Goal: Entertainment & Leisure: Consume media (video, audio)

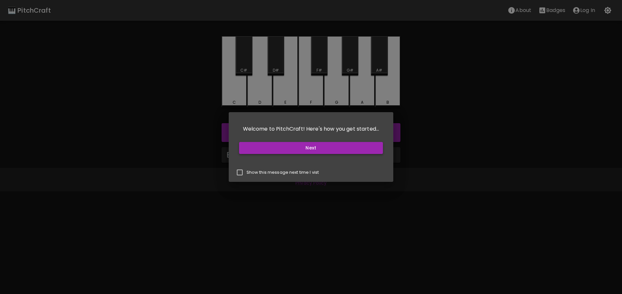
click at [306, 152] on button "Next" at bounding box center [311, 148] width 144 height 12
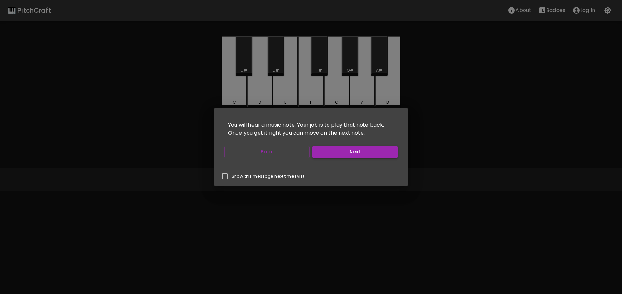
click at [318, 157] on button "Next" at bounding box center [355, 152] width 86 height 12
click at [303, 154] on button "Back" at bounding box center [267, 152] width 86 height 12
click at [317, 152] on button "Next" at bounding box center [355, 152] width 86 height 12
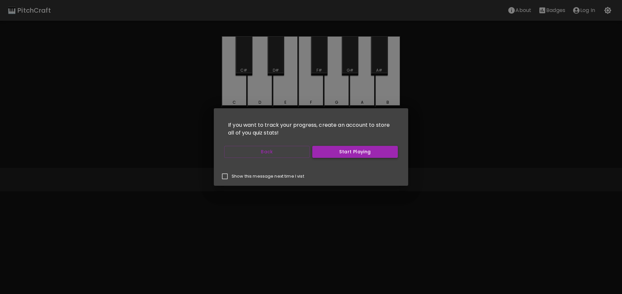
click at [317, 155] on button "Start Playing" at bounding box center [355, 152] width 86 height 12
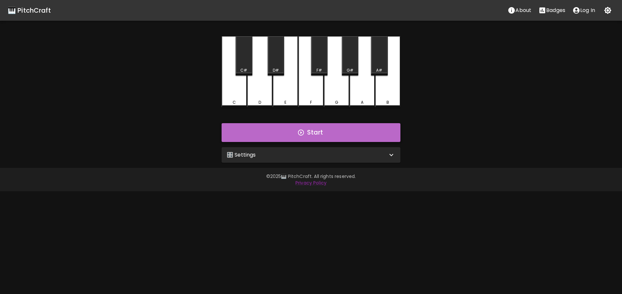
click at [306, 136] on button "Start" at bounding box center [311, 132] width 179 height 19
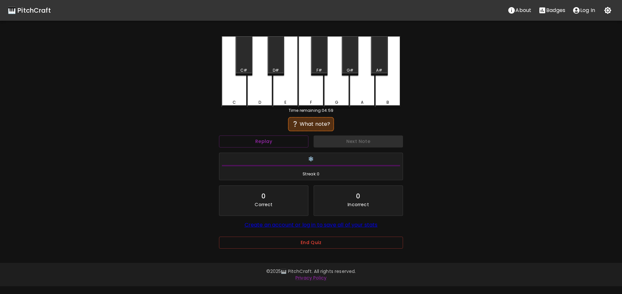
click at [378, 99] on div "B" at bounding box center [387, 71] width 25 height 71
click at [377, 66] on div "A#" at bounding box center [379, 55] width 17 height 39
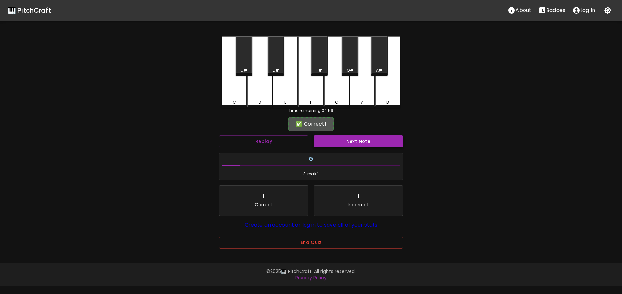
click at [359, 142] on button "Next Note" at bounding box center [358, 141] width 89 height 12
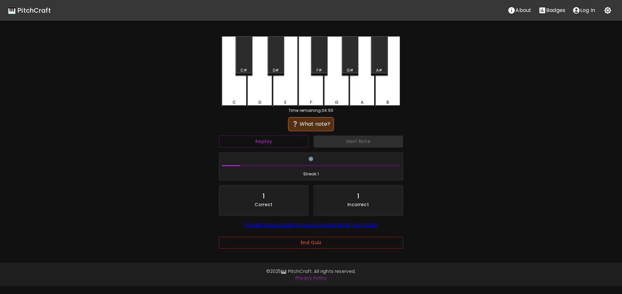
click at [377, 76] on div "B" at bounding box center [387, 71] width 25 height 71
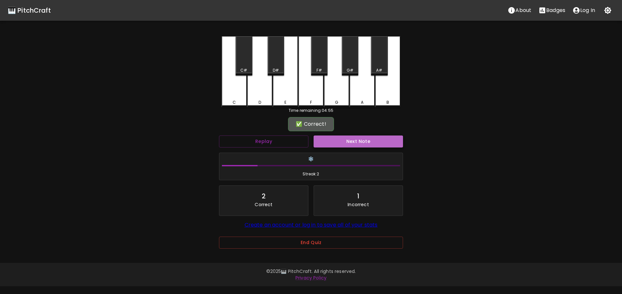
click at [358, 136] on button "Next Note" at bounding box center [358, 141] width 89 height 12
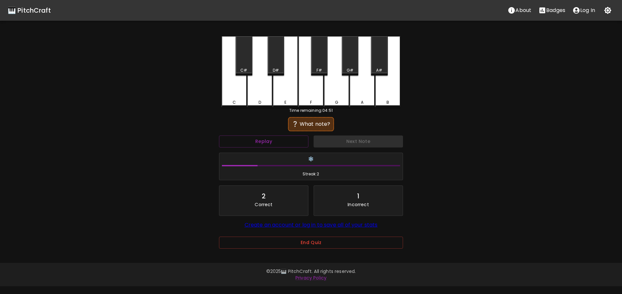
click at [265, 101] on div "D" at bounding box center [260, 102] width 24 height 6
click at [293, 101] on div "E" at bounding box center [285, 102] width 24 height 6
click at [280, 65] on div "D#" at bounding box center [276, 55] width 17 height 39
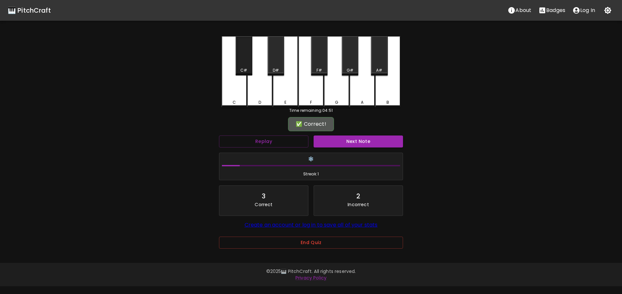
click at [251, 72] on div "C#" at bounding box center [244, 55] width 17 height 39
click at [330, 140] on button "Next Note" at bounding box center [358, 141] width 89 height 12
click at [247, 67] on div "C#" at bounding box center [243, 70] width 7 height 6
click at [330, 144] on button "Next Note" at bounding box center [358, 141] width 89 height 12
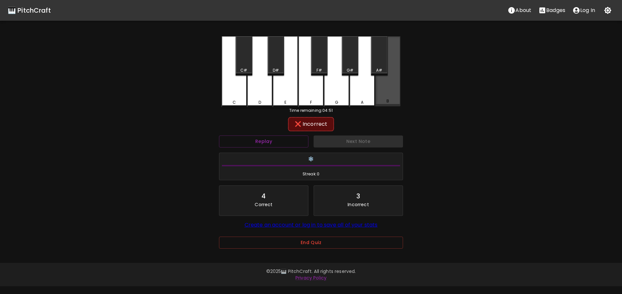
click at [386, 98] on div "B" at bounding box center [387, 71] width 25 height 70
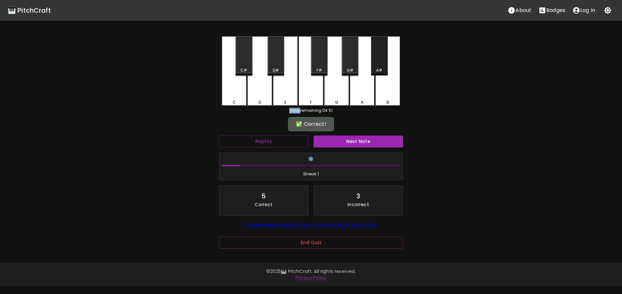
click at [382, 68] on div "A#" at bounding box center [379, 70] width 6 height 6
click at [350, 143] on button "Next Note" at bounding box center [358, 141] width 89 height 12
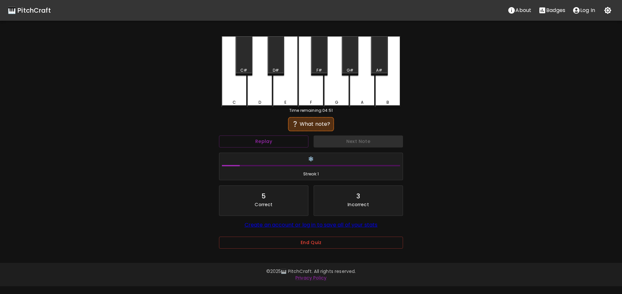
click at [357, 128] on div "❔ What note?" at bounding box center [311, 124] width 184 height 16
click at [382, 70] on div "A#" at bounding box center [379, 70] width 6 height 6
click at [381, 85] on div "B" at bounding box center [387, 71] width 25 height 71
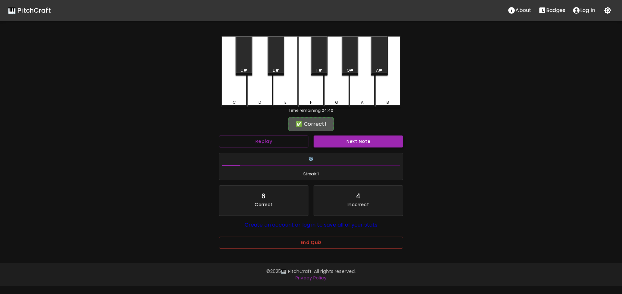
click at [367, 142] on button "Next Note" at bounding box center [358, 141] width 89 height 12
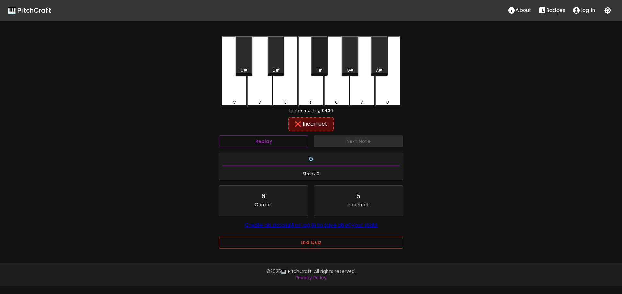
click at [319, 66] on div "F#" at bounding box center [319, 55] width 17 height 39
click at [277, 73] on div "D#" at bounding box center [276, 55] width 17 height 39
click at [248, 74] on div "C#" at bounding box center [244, 55] width 17 height 39
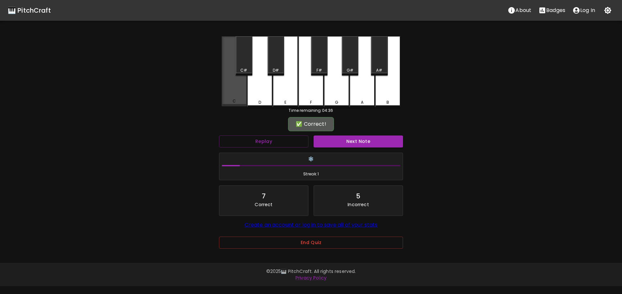
click at [240, 84] on div "C" at bounding box center [234, 71] width 25 height 70
click at [338, 142] on button "Next Note" at bounding box center [358, 141] width 89 height 12
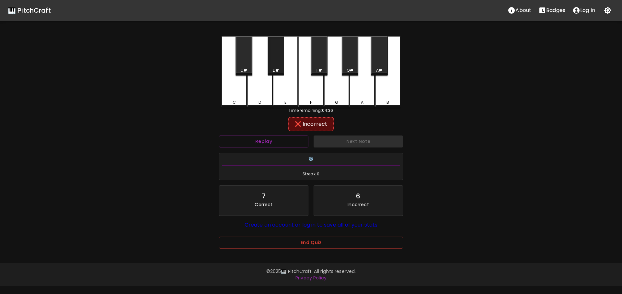
click at [272, 72] on div "D#" at bounding box center [275, 70] width 15 height 6
click at [284, 88] on div "E" at bounding box center [285, 71] width 25 height 70
click at [310, 87] on div "F" at bounding box center [310, 71] width 25 height 70
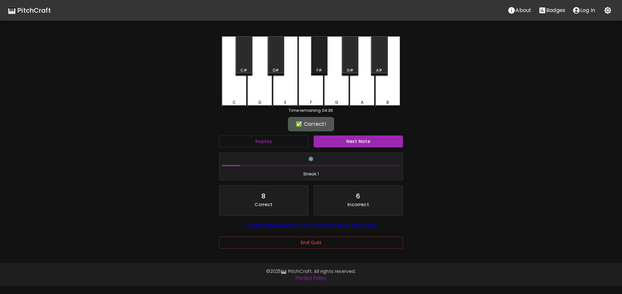
click at [320, 66] on div "F#" at bounding box center [319, 55] width 17 height 39
click at [340, 132] on div "✅ Correct!" at bounding box center [311, 124] width 184 height 16
click at [340, 133] on div "Next Note" at bounding box center [358, 141] width 95 height 17
click at [340, 137] on button "Next Note" at bounding box center [358, 141] width 89 height 12
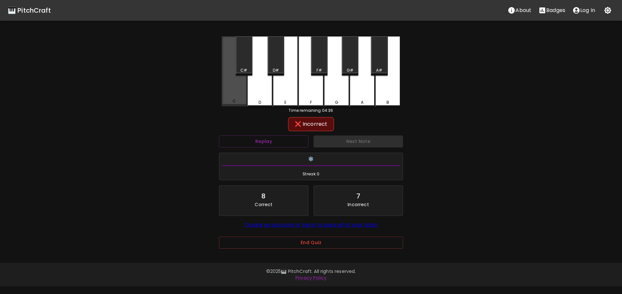
click at [235, 88] on div "C" at bounding box center [234, 71] width 25 height 70
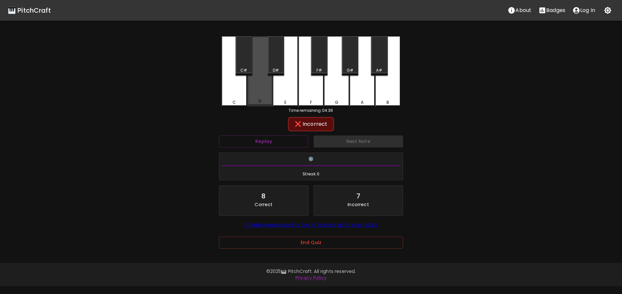
click at [256, 97] on div "D" at bounding box center [259, 71] width 25 height 70
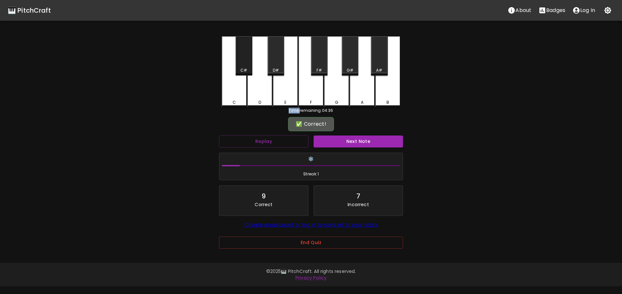
click at [248, 71] on div "C#" at bounding box center [243, 70] width 15 height 6
click at [322, 146] on button "Next Note" at bounding box center [358, 141] width 89 height 12
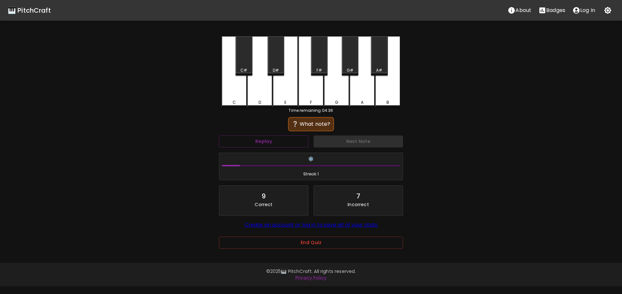
click at [355, 133] on div "Next Note" at bounding box center [358, 141] width 95 height 17
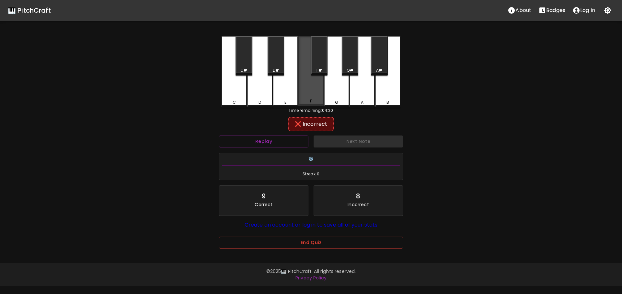
click at [307, 97] on div "F" at bounding box center [310, 71] width 25 height 70
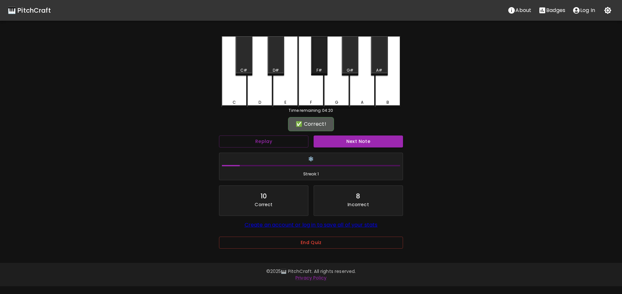
click at [322, 58] on div "F#" at bounding box center [319, 55] width 17 height 39
click at [347, 143] on button "Next Note" at bounding box center [358, 141] width 89 height 12
click at [347, 87] on div "G" at bounding box center [336, 71] width 25 height 70
click at [353, 146] on button "Next Note" at bounding box center [358, 141] width 89 height 12
click at [385, 98] on div "B" at bounding box center [387, 71] width 25 height 70
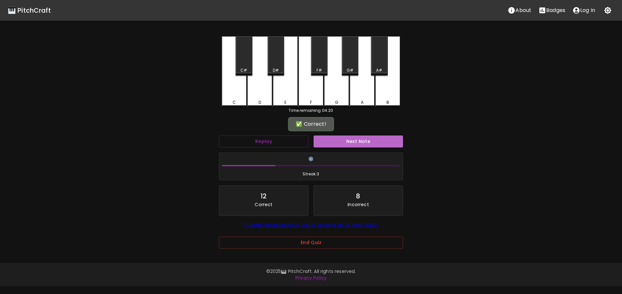
click at [375, 143] on button "Next Note" at bounding box center [358, 141] width 89 height 12
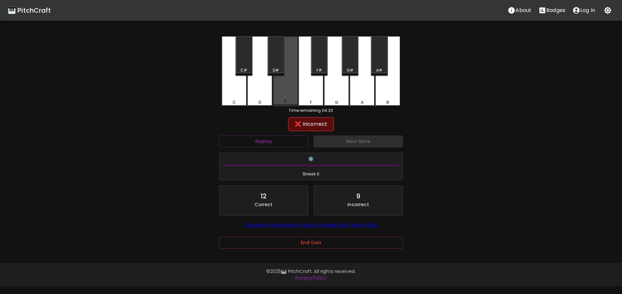
click at [278, 99] on div "E" at bounding box center [285, 101] width 24 height 6
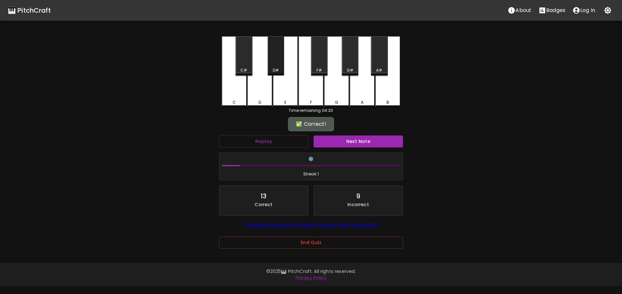
click at [268, 63] on div "D#" at bounding box center [276, 55] width 17 height 39
click at [354, 147] on div "Next Note" at bounding box center [358, 141] width 95 height 17
click at [353, 148] on div "Next Note" at bounding box center [358, 141] width 95 height 17
click at [353, 146] on button "Next Note" at bounding box center [358, 141] width 89 height 12
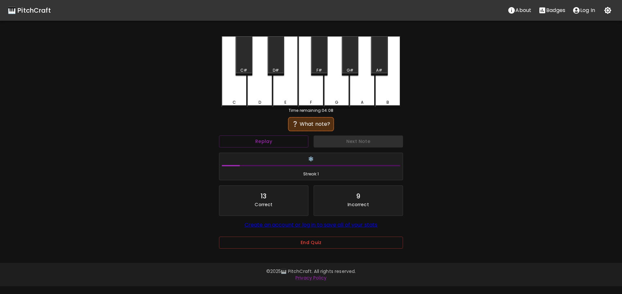
click at [270, 58] on div "D#" at bounding box center [276, 55] width 17 height 39
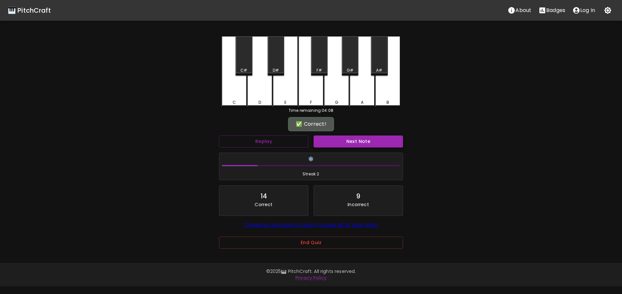
click at [339, 140] on button "Next Note" at bounding box center [358, 141] width 89 height 12
click at [275, 70] on div "D#" at bounding box center [276, 70] width 6 height 6
click at [339, 139] on button "Next Note" at bounding box center [358, 141] width 89 height 12
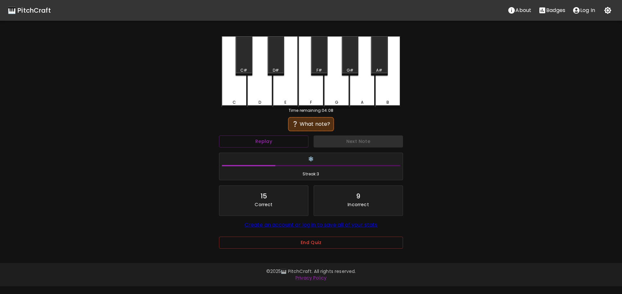
click at [304, 87] on div "F" at bounding box center [310, 71] width 25 height 71
click at [323, 64] on div "F#" at bounding box center [319, 55] width 17 height 39
click at [336, 90] on div "G" at bounding box center [336, 71] width 25 height 71
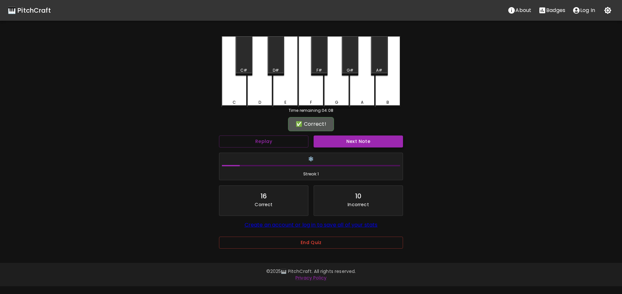
click at [359, 144] on button "Next Note" at bounding box center [358, 141] width 89 height 12
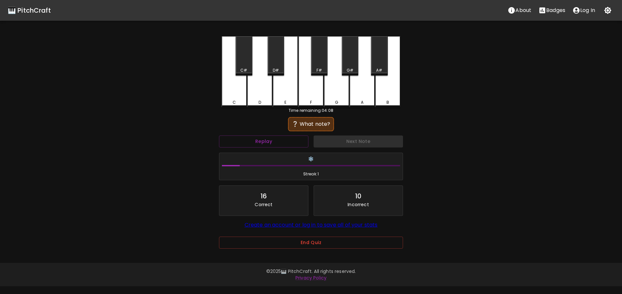
click at [264, 102] on div "D" at bounding box center [260, 102] width 24 height 6
click at [234, 102] on div "C" at bounding box center [234, 102] width 3 height 6
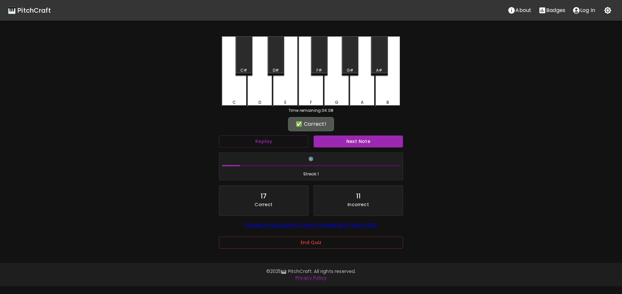
click at [327, 141] on button "Next Note" at bounding box center [358, 141] width 89 height 12
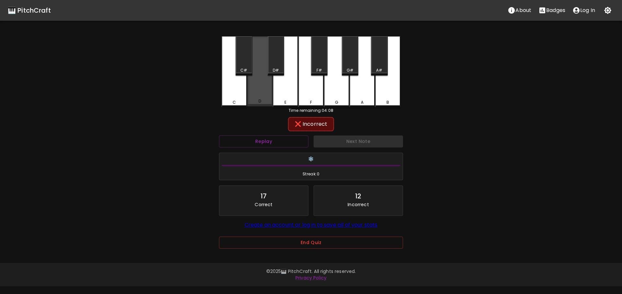
click at [256, 86] on div "D" at bounding box center [259, 71] width 25 height 70
click at [293, 101] on div "E" at bounding box center [285, 102] width 24 height 6
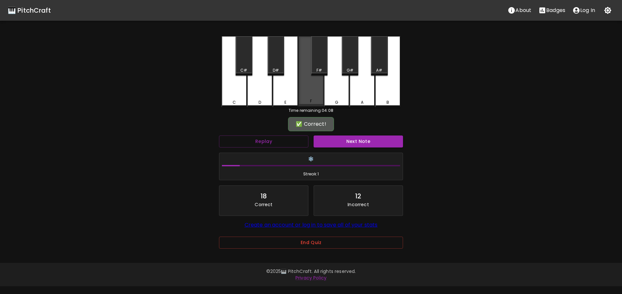
click at [310, 93] on div "F" at bounding box center [310, 71] width 25 height 70
click at [337, 150] on div "❄️ Streak: 1" at bounding box center [310, 166] width 189 height 33
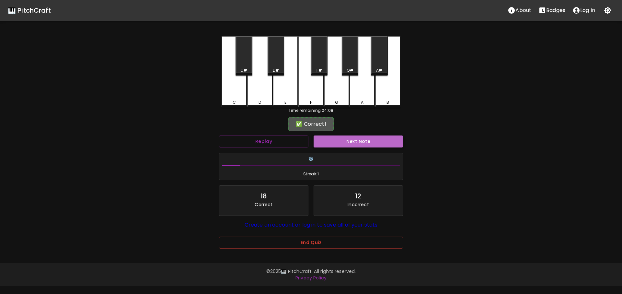
click at [337, 146] on button "Next Note" at bounding box center [358, 141] width 89 height 12
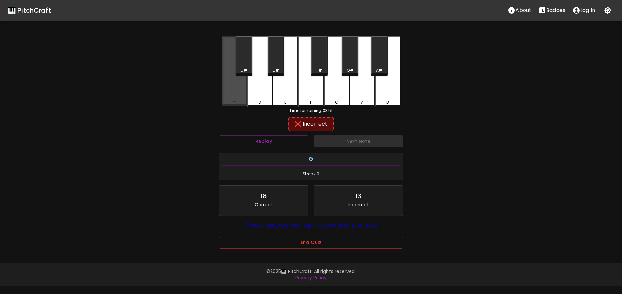
click at [233, 104] on div "C" at bounding box center [234, 71] width 25 height 70
click at [236, 64] on div "C#" at bounding box center [244, 55] width 17 height 39
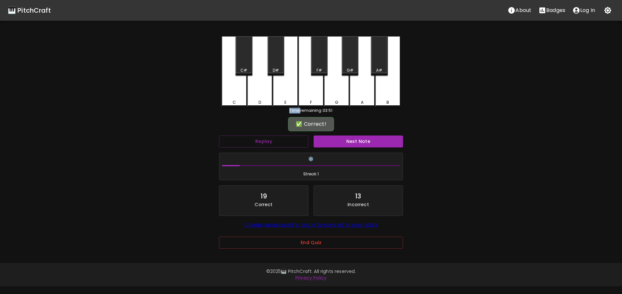
click at [236, 64] on div "C#" at bounding box center [244, 55] width 17 height 39
click at [323, 140] on button "Next Note" at bounding box center [358, 141] width 89 height 12
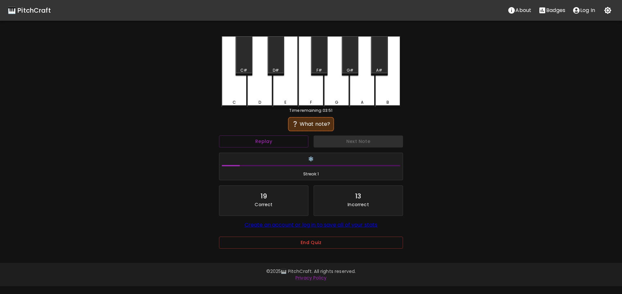
click at [351, 127] on div "❔ What note?" at bounding box center [311, 124] width 184 height 16
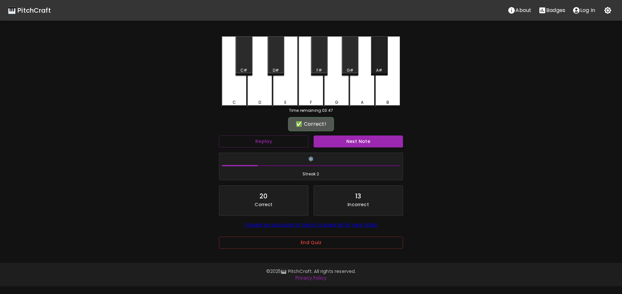
click at [378, 68] on div "A#" at bounding box center [379, 70] width 6 height 6
click at [375, 143] on button "Next Note" at bounding box center [358, 141] width 89 height 12
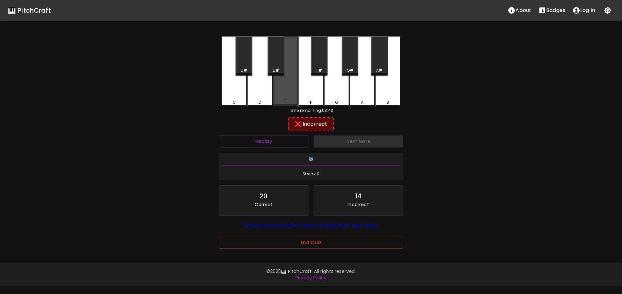
click at [293, 98] on div "E" at bounding box center [285, 71] width 25 height 70
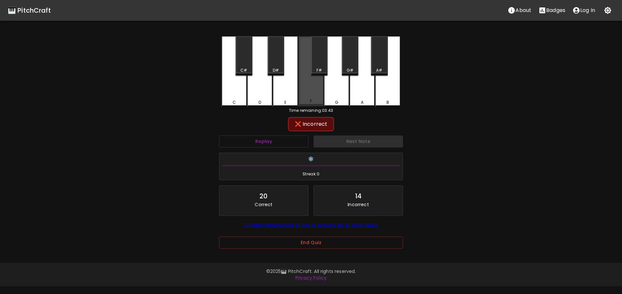
click at [307, 92] on div "F" at bounding box center [310, 71] width 25 height 70
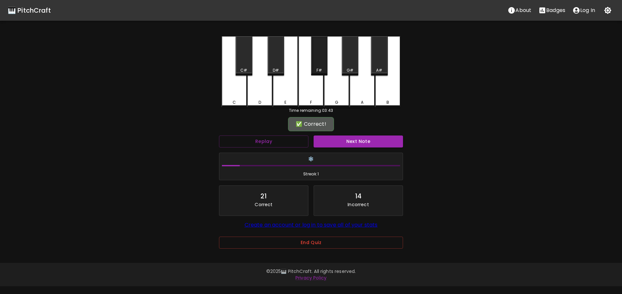
click at [315, 66] on div "F#" at bounding box center [319, 55] width 17 height 39
click at [341, 137] on button "Next Note" at bounding box center [358, 141] width 89 height 12
click at [381, 100] on div "B" at bounding box center [388, 101] width 24 height 6
click at [368, 140] on button "Next Note" at bounding box center [358, 141] width 89 height 12
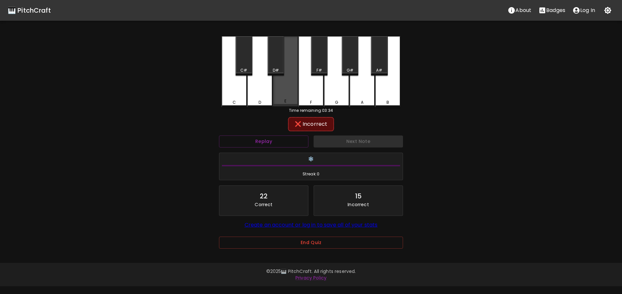
click at [290, 98] on div "E" at bounding box center [285, 71] width 25 height 70
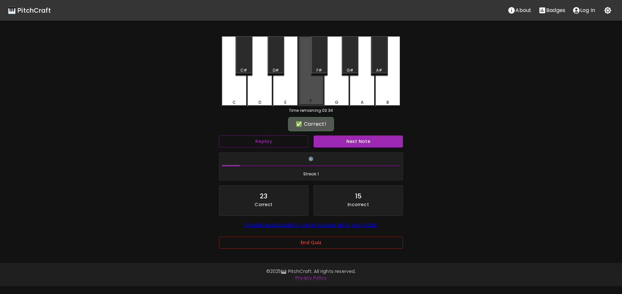
click at [307, 91] on div "F" at bounding box center [310, 71] width 25 height 70
click at [327, 137] on button "Next Note" at bounding box center [358, 141] width 89 height 12
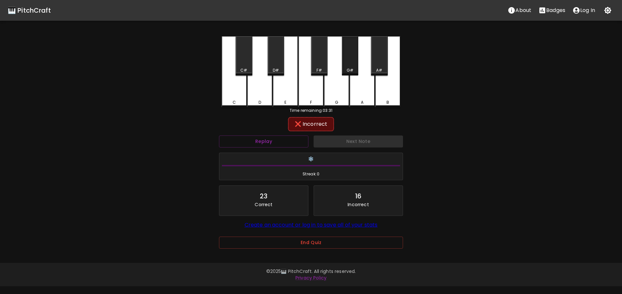
click at [351, 70] on div "G#" at bounding box center [350, 70] width 7 height 6
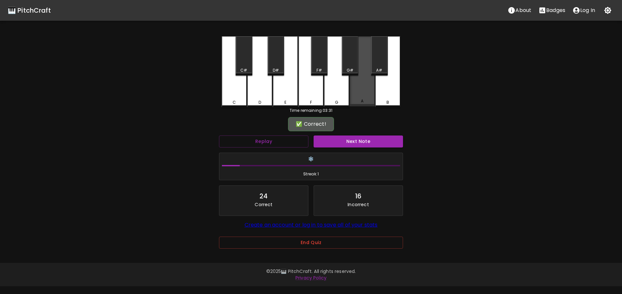
click at [350, 95] on div "A" at bounding box center [362, 71] width 25 height 70
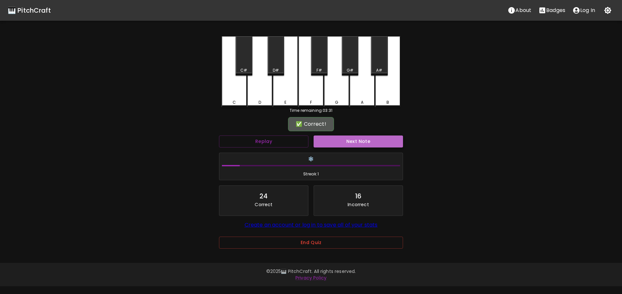
click at [361, 136] on button "Next Note" at bounding box center [358, 141] width 89 height 12
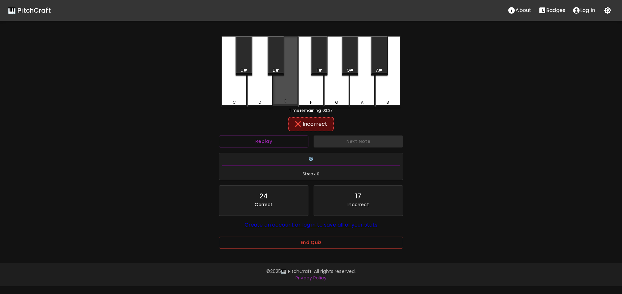
click at [276, 98] on div "E" at bounding box center [285, 71] width 25 height 70
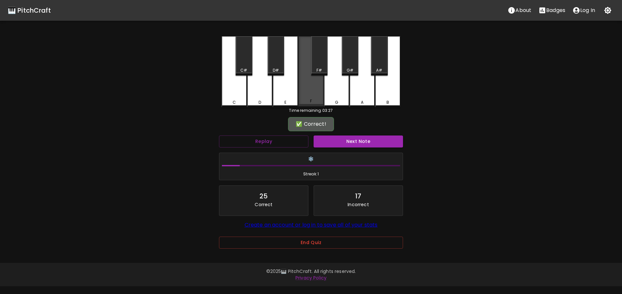
click at [312, 93] on div "F" at bounding box center [310, 71] width 25 height 70
click at [325, 141] on button "Next Note" at bounding box center [358, 141] width 89 height 12
click at [316, 103] on div "F" at bounding box center [311, 101] width 24 height 6
click at [324, 146] on button "Next Note" at bounding box center [358, 141] width 89 height 12
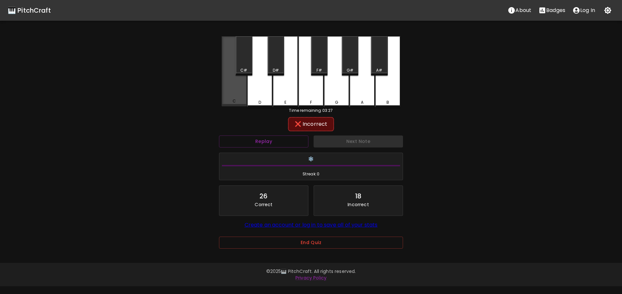
click at [241, 104] on div "C" at bounding box center [234, 71] width 25 height 70
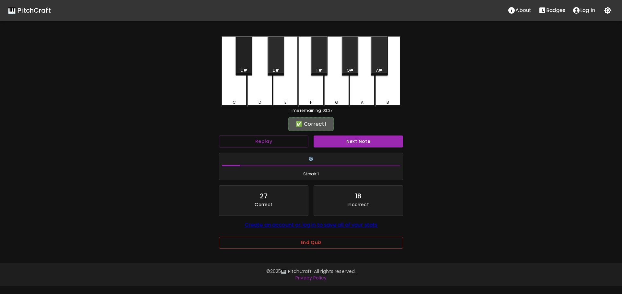
click at [249, 57] on div "C#" at bounding box center [244, 55] width 17 height 39
click at [316, 142] on button "Next Note" at bounding box center [358, 141] width 89 height 12
click at [398, 100] on div "B" at bounding box center [388, 101] width 24 height 6
click at [381, 136] on button "Next Note" at bounding box center [358, 141] width 89 height 12
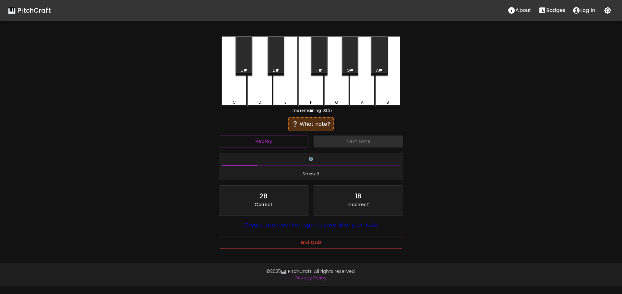
click at [381, 140] on div "Next Note" at bounding box center [358, 141] width 95 height 17
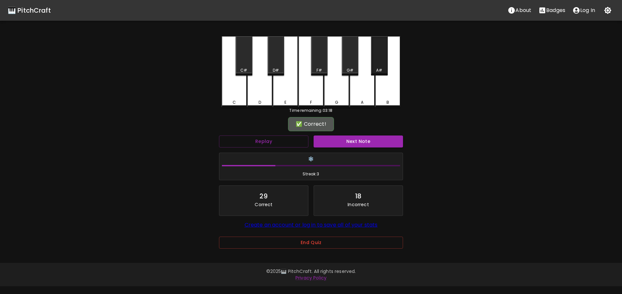
click at [377, 68] on div "A#" at bounding box center [379, 70] width 6 height 6
click at [363, 142] on button "Next Note" at bounding box center [358, 141] width 89 height 12
click at [311, 98] on div "F" at bounding box center [310, 71] width 25 height 70
click at [342, 146] on button "Next Note" at bounding box center [358, 141] width 89 height 12
click at [323, 70] on div "F#" at bounding box center [319, 70] width 15 height 6
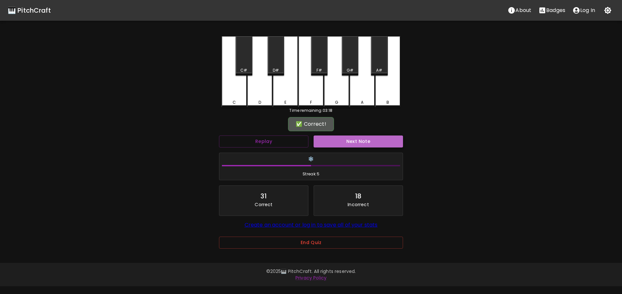
click at [356, 137] on button "Next Note" at bounding box center [358, 141] width 89 height 12
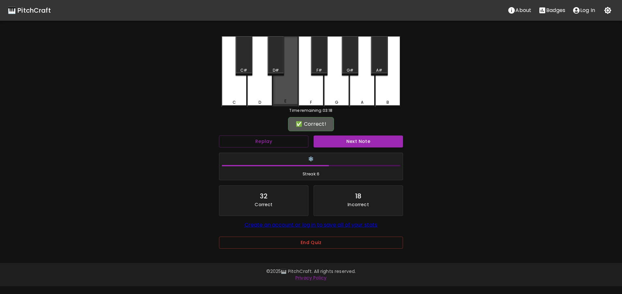
click at [284, 88] on div "E" at bounding box center [285, 71] width 25 height 70
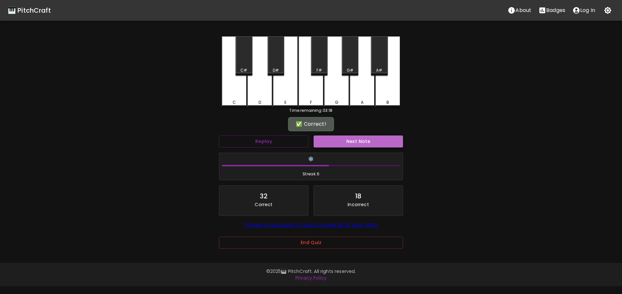
click at [340, 144] on button "Next Note" at bounding box center [358, 141] width 89 height 12
click at [314, 70] on div "F#" at bounding box center [319, 70] width 15 height 6
click at [368, 144] on button "Next Note" at bounding box center [358, 141] width 89 height 12
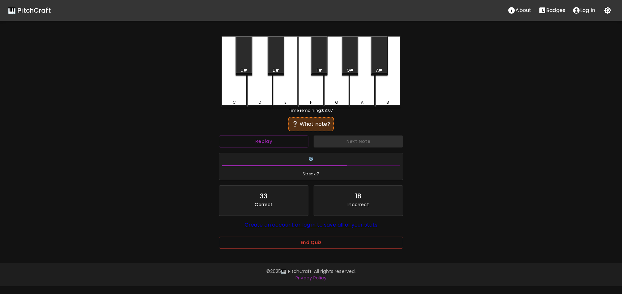
click at [323, 69] on div "F#" at bounding box center [319, 70] width 15 height 6
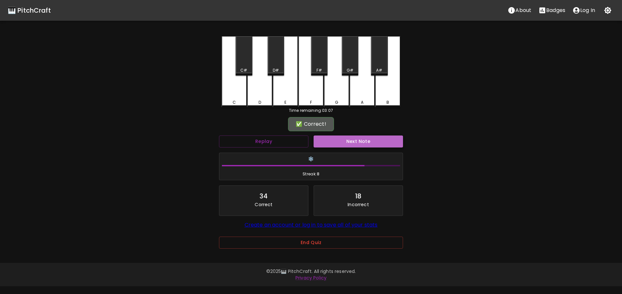
click at [355, 140] on button "Next Note" at bounding box center [358, 141] width 89 height 12
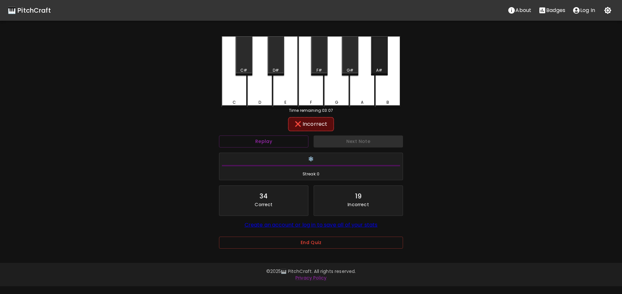
click at [373, 71] on div "A#" at bounding box center [379, 70] width 15 height 6
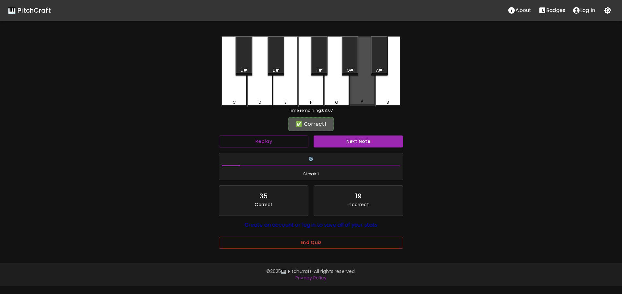
click at [356, 93] on div "A" at bounding box center [362, 71] width 25 height 70
click at [356, 140] on button "Next Note" at bounding box center [358, 141] width 89 height 12
click at [370, 100] on div "A" at bounding box center [362, 101] width 24 height 6
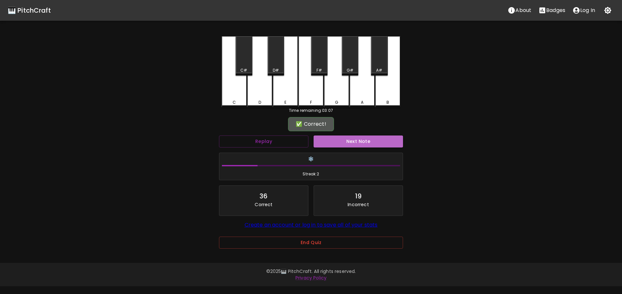
drag, startPoint x: 363, startPoint y: 137, endPoint x: 364, endPoint y: 142, distance: 4.6
click at [363, 138] on button "Next Note" at bounding box center [358, 141] width 89 height 12
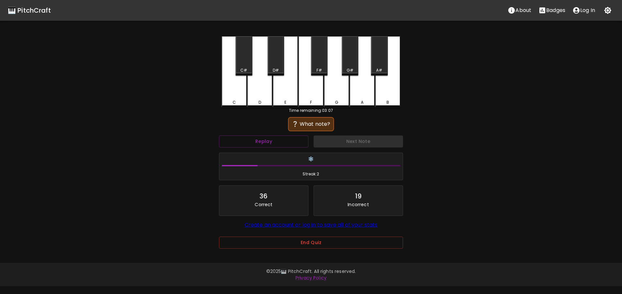
click at [364, 97] on div "A" at bounding box center [362, 71] width 25 height 71
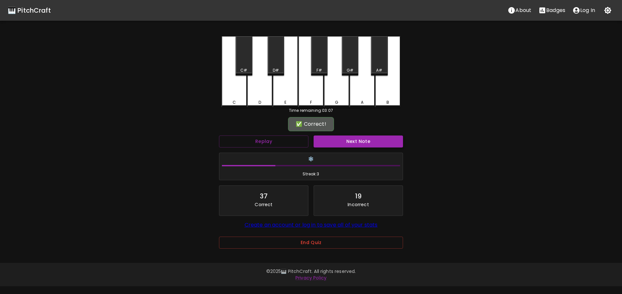
click at [358, 135] on div "Next Note" at bounding box center [358, 141] width 95 height 17
click at [359, 140] on button "Next Note" at bounding box center [358, 141] width 89 height 12
click at [381, 92] on div "B" at bounding box center [387, 71] width 25 height 70
click at [367, 137] on button "Next Note" at bounding box center [358, 141] width 89 height 12
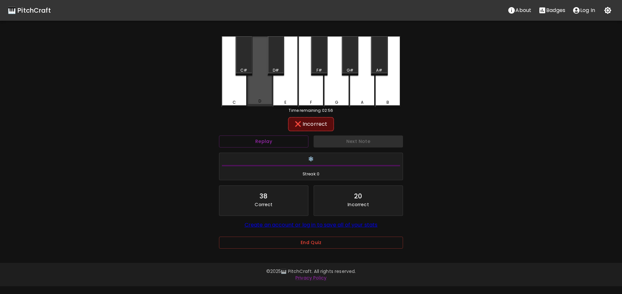
click at [267, 97] on div "D" at bounding box center [259, 71] width 25 height 70
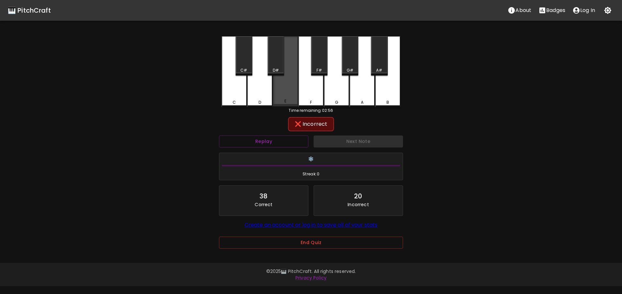
click at [279, 98] on div "E" at bounding box center [285, 71] width 25 height 70
click at [278, 67] on div "D#" at bounding box center [276, 55] width 17 height 39
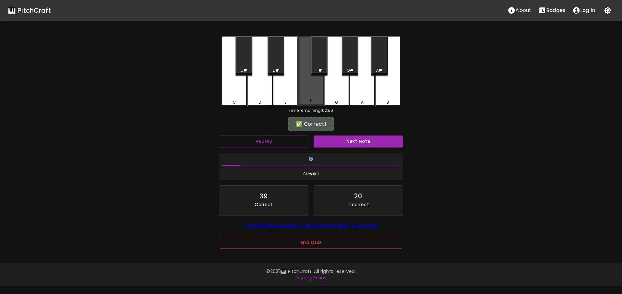
click at [306, 91] on div "F" at bounding box center [310, 71] width 25 height 70
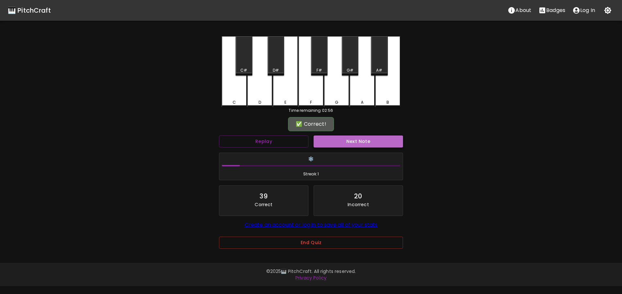
click at [328, 139] on button "Next Note" at bounding box center [358, 141] width 89 height 12
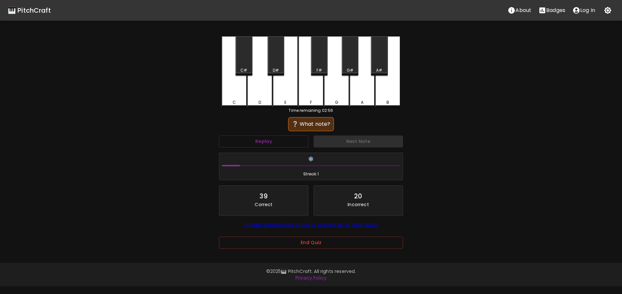
click at [315, 98] on div "F" at bounding box center [310, 71] width 25 height 71
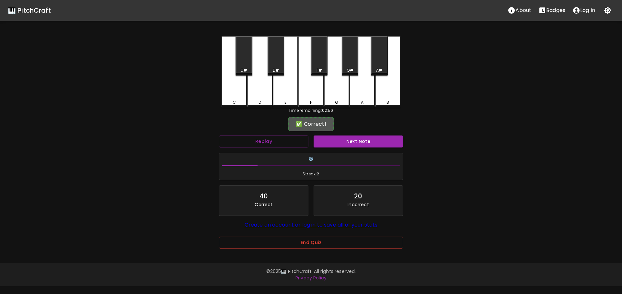
click at [332, 132] on div "✅ Correct!" at bounding box center [311, 124] width 184 height 16
click at [334, 140] on button "Next Note" at bounding box center [358, 141] width 89 height 12
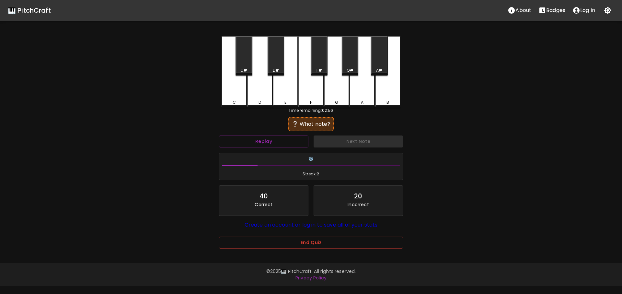
click at [289, 92] on div "E" at bounding box center [285, 71] width 25 height 71
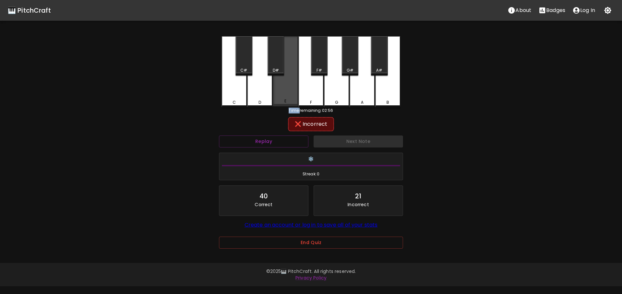
click at [289, 92] on div "E" at bounding box center [285, 71] width 25 height 70
click at [273, 54] on div "D#" at bounding box center [276, 55] width 17 height 39
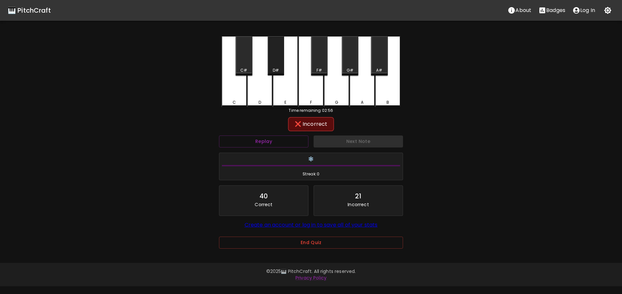
click at [284, 63] on div "D#" at bounding box center [276, 55] width 17 height 39
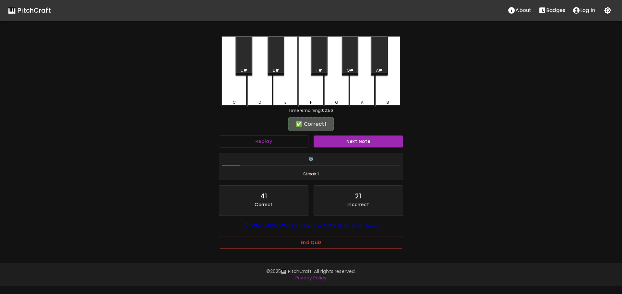
click at [260, 108] on div "C C# D D# E F F# G G# A A# B Time remaining: 02:56 ✅ Correct! Replay Next Note …" at bounding box center [311, 146] width 194 height 221
click at [260, 109] on div "Time remaining: 02:56" at bounding box center [311, 111] width 179 height 6
drag, startPoint x: 261, startPoint y: 102, endPoint x: 276, endPoint y: 112, distance: 17.4
click at [262, 103] on div "D" at bounding box center [260, 101] width 24 height 6
click at [321, 137] on button "Next Note" at bounding box center [358, 141] width 89 height 12
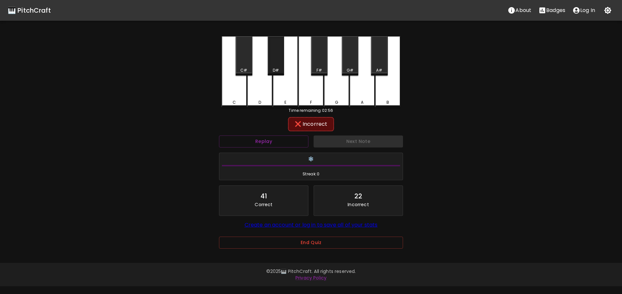
click at [273, 57] on div "D#" at bounding box center [276, 55] width 17 height 39
drag, startPoint x: 262, startPoint y: 77, endPoint x: 286, endPoint y: 87, distance: 25.3
click at [267, 80] on div "D" at bounding box center [259, 71] width 25 height 70
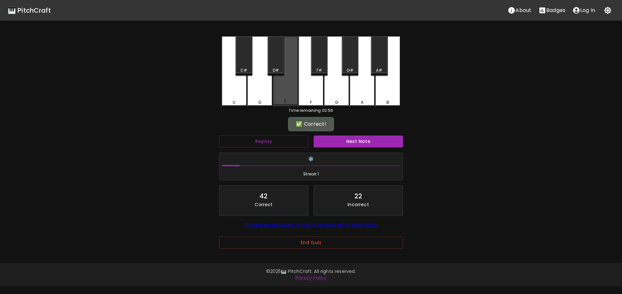
click at [286, 87] on div "E" at bounding box center [285, 71] width 25 height 70
click at [325, 138] on div "Next Note" at bounding box center [358, 141] width 95 height 17
click at [325, 138] on button "Next Note" at bounding box center [358, 141] width 89 height 12
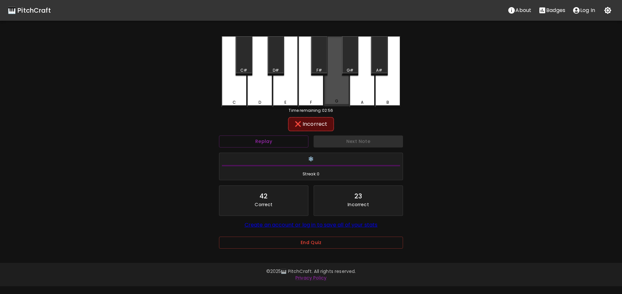
click at [328, 88] on div "G" at bounding box center [336, 71] width 25 height 70
click at [322, 64] on div "F#" at bounding box center [319, 55] width 17 height 39
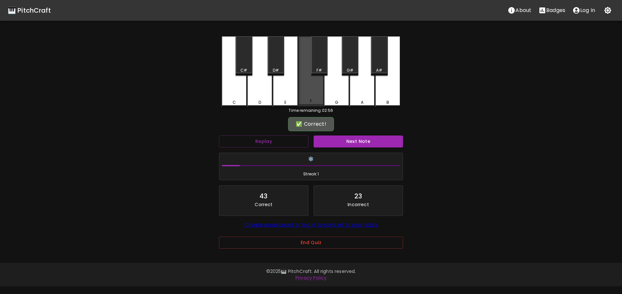
drag, startPoint x: 313, startPoint y: 91, endPoint x: 357, endPoint y: 140, distance: 66.1
click at [312, 92] on div "F" at bounding box center [310, 71] width 25 height 70
click at [362, 148] on div "Next Note" at bounding box center [358, 141] width 95 height 17
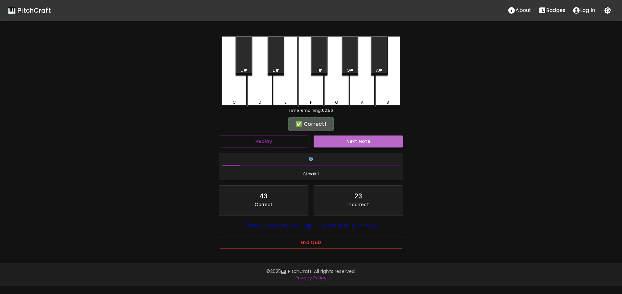
click at [360, 141] on button "Next Note" at bounding box center [358, 141] width 89 height 12
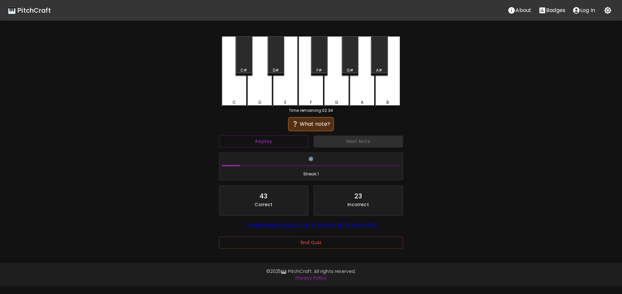
click at [606, 7] on icon "button" at bounding box center [608, 10] width 8 height 8
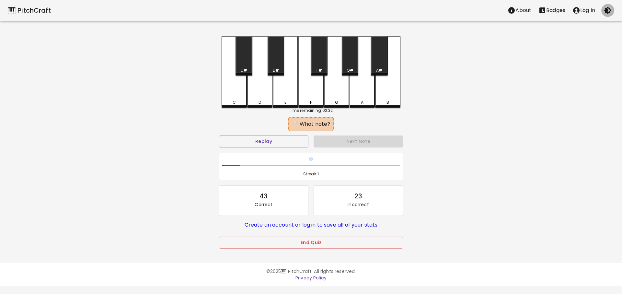
click at [612, 13] on button "button" at bounding box center [607, 10] width 13 height 13
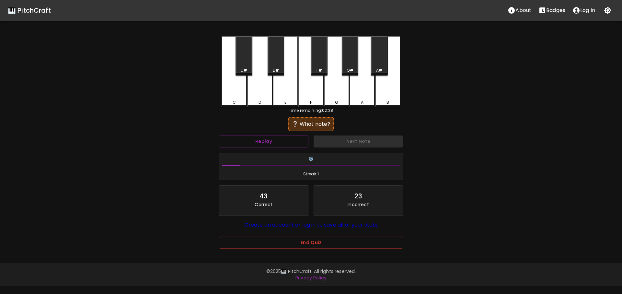
click at [526, 11] on p "About" at bounding box center [524, 10] width 16 height 8
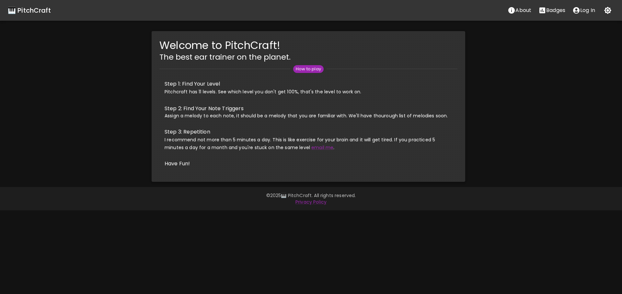
click at [526, 11] on p "About" at bounding box center [524, 10] width 16 height 8
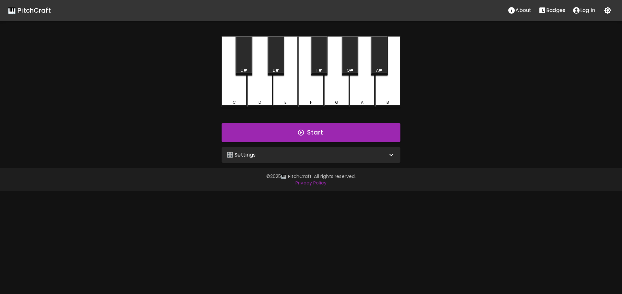
click at [277, 150] on div "🎛️ Settings" at bounding box center [311, 155] width 179 height 16
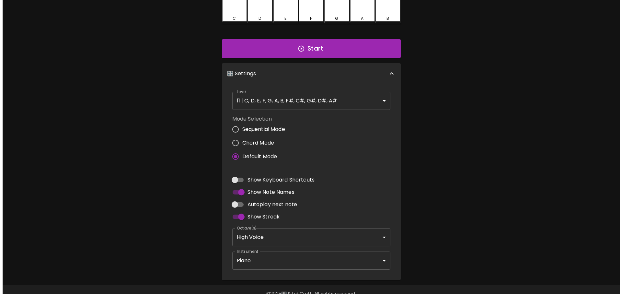
scroll to position [99, 0]
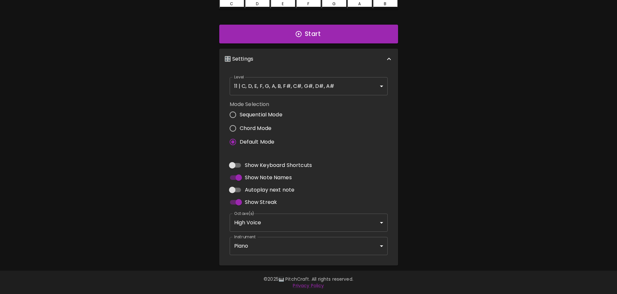
click at [258, 245] on body "🎹 PitchCraft About Badges Log In C C# D D# E F F# G G# A A# B Start 🎛️ Settings…" at bounding box center [308, 97] width 617 height 392
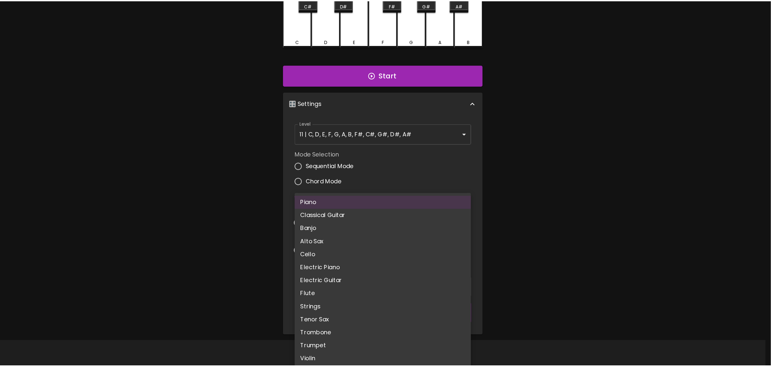
scroll to position [25, 0]
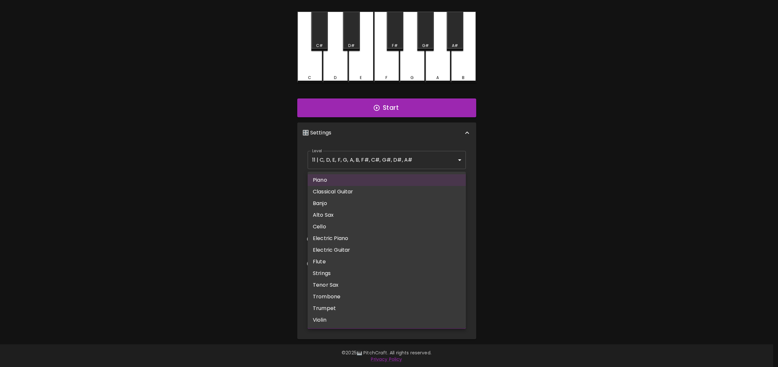
click at [258, 287] on div at bounding box center [389, 183] width 778 height 367
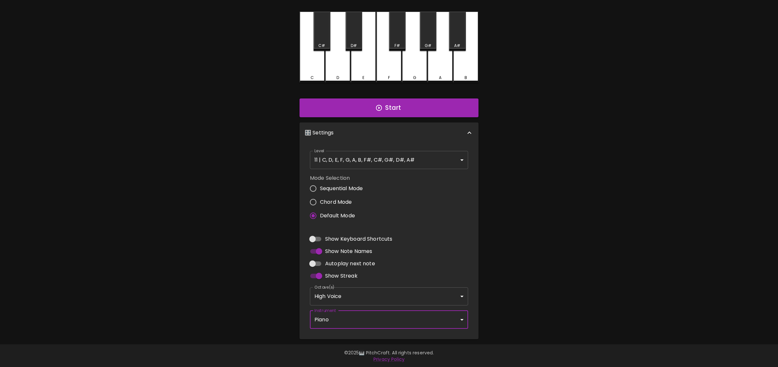
click at [320, 294] on body "🎹 PitchCraft About Badges Log In C C# D D# E F F# G G# A A# B Start 🎛️ Settings…" at bounding box center [389, 171] width 778 height 392
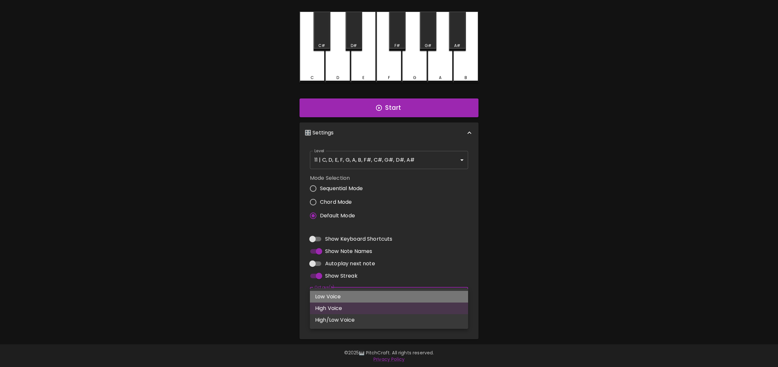
click at [336, 294] on li "Low Voice" at bounding box center [389, 297] width 158 height 12
type input "3"
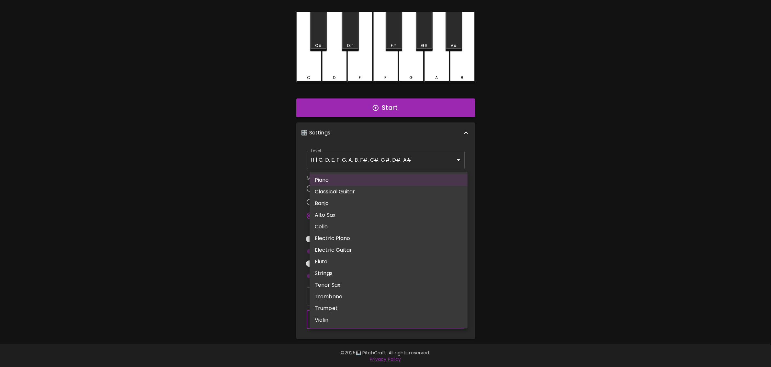
click at [337, 294] on body "🎹 PitchCraft About Badges Log In C C# D D# E F F# G G# A A# B Start 🎛️ Settings…" at bounding box center [385, 171] width 771 height 392
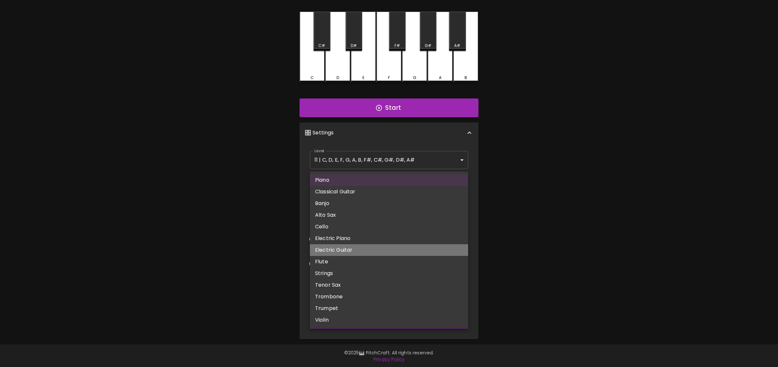
click at [368, 249] on li "Electric Guitar" at bounding box center [389, 250] width 158 height 12
type input "electric_guitar_clean"
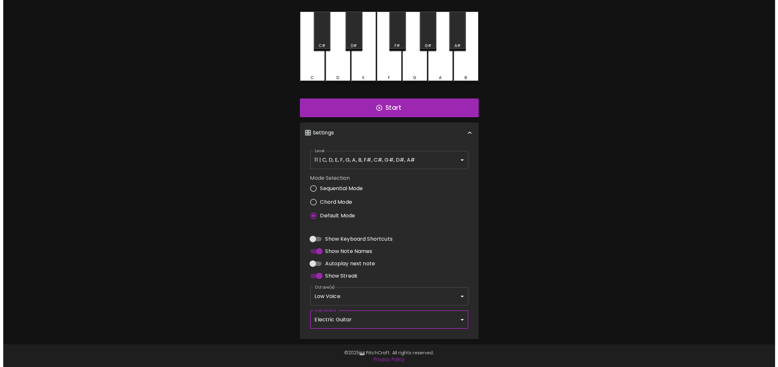
scroll to position [0, 0]
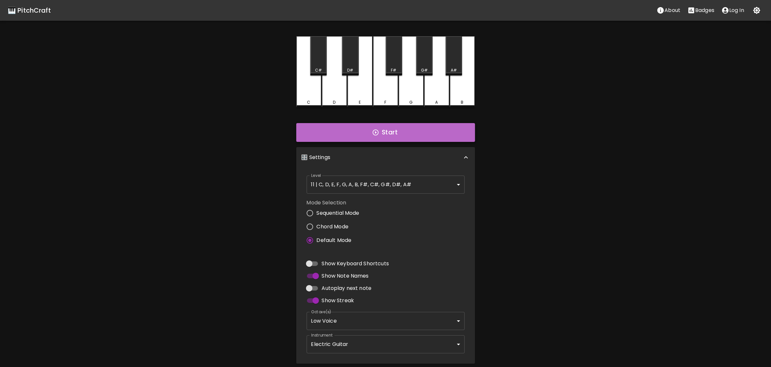
click at [388, 134] on button "Start" at bounding box center [385, 132] width 179 height 19
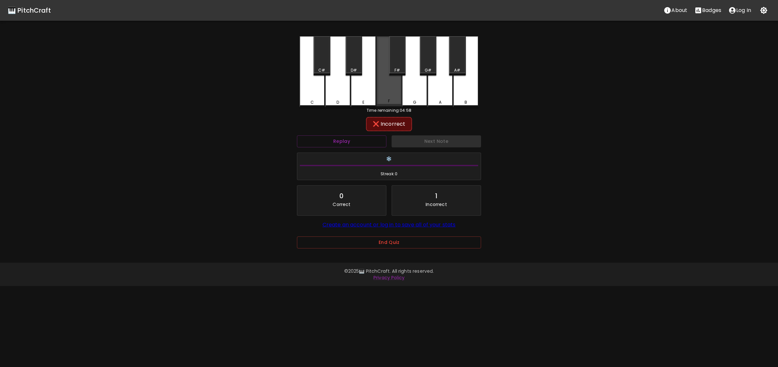
click at [392, 96] on div "F" at bounding box center [388, 71] width 25 height 70
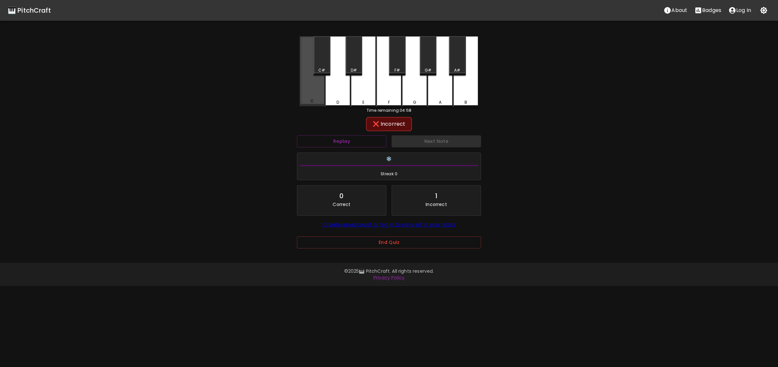
drag, startPoint x: 312, startPoint y: 98, endPoint x: 334, endPoint y: 100, distance: 22.8
click at [312, 100] on div "C" at bounding box center [311, 71] width 25 height 70
click at [325, 62] on div "C#" at bounding box center [321, 55] width 17 height 39
click at [355, 71] on div "D#" at bounding box center [354, 70] width 6 height 6
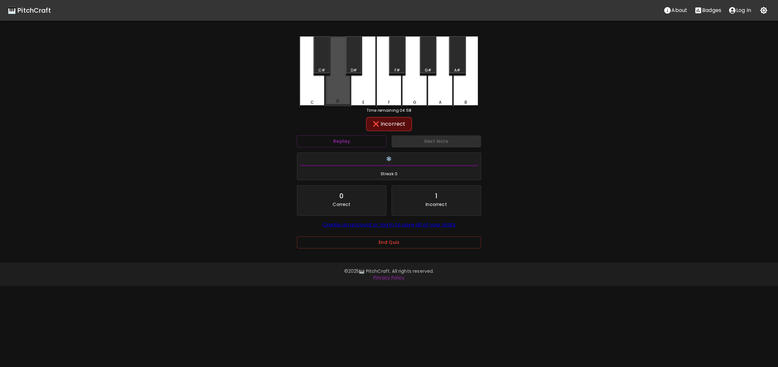
click at [339, 92] on div "D" at bounding box center [337, 71] width 25 height 70
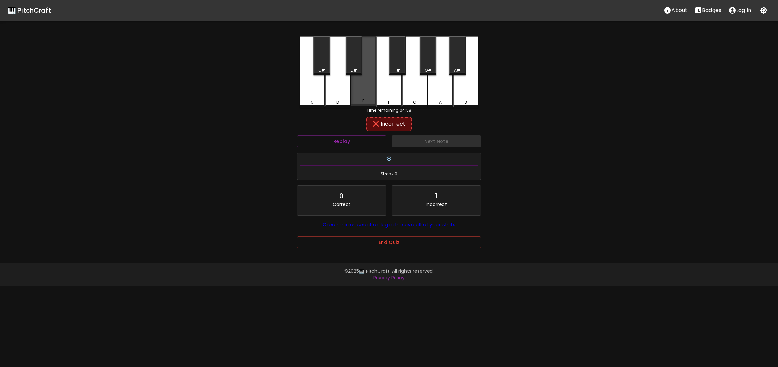
click at [362, 92] on div "E" at bounding box center [363, 71] width 25 height 70
click at [362, 92] on div "E" at bounding box center [363, 71] width 25 height 71
click at [385, 91] on div "F" at bounding box center [388, 71] width 25 height 71
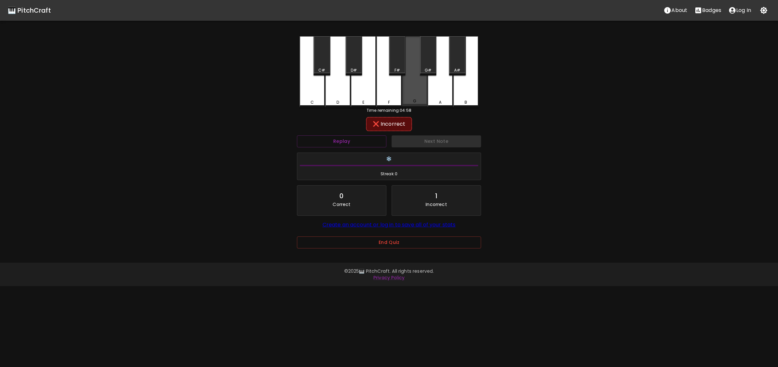
drag, startPoint x: 395, startPoint y: 64, endPoint x: 416, endPoint y: 59, distance: 21.7
click at [416, 59] on div "C C# D D# E F F# G G# A A# B" at bounding box center [388, 71] width 179 height 71
click at [416, 59] on div "G" at bounding box center [414, 71] width 25 height 70
click at [425, 58] on div "G#" at bounding box center [428, 55] width 17 height 39
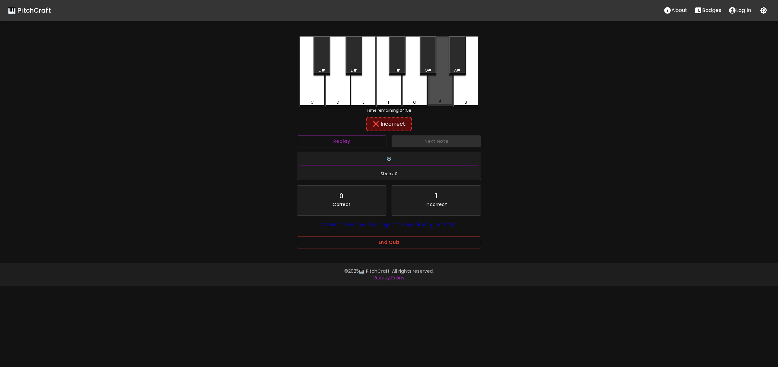
click at [440, 56] on div "A" at bounding box center [439, 71] width 25 height 70
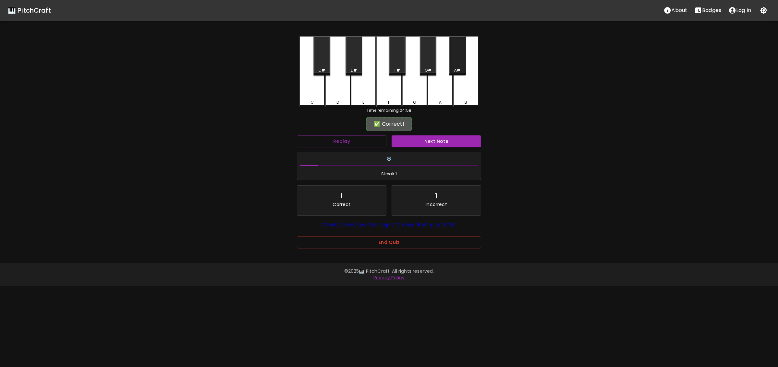
click at [454, 52] on div "A#" at bounding box center [457, 55] width 17 height 39
click at [436, 138] on button "Next Note" at bounding box center [435, 141] width 89 height 12
click at [309, 88] on div "C" at bounding box center [311, 71] width 25 height 70
click at [433, 146] on button "Next Note" at bounding box center [435, 141] width 89 height 12
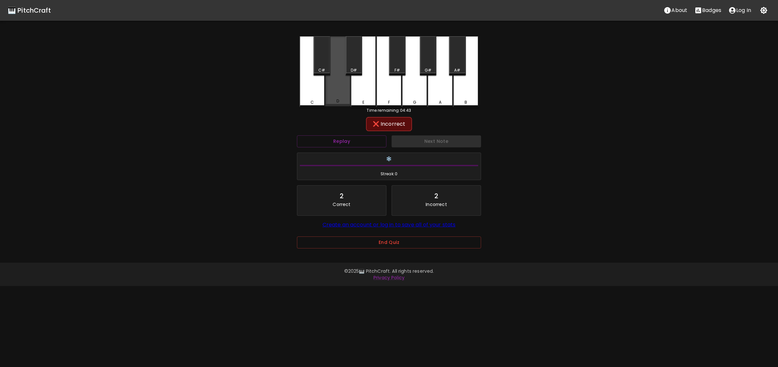
click at [341, 75] on div "D" at bounding box center [337, 71] width 25 height 70
click at [322, 63] on div "C#" at bounding box center [321, 55] width 17 height 39
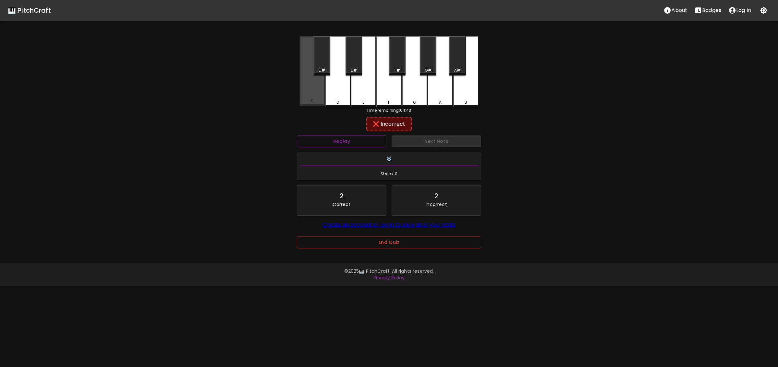
click at [314, 85] on div "C" at bounding box center [311, 71] width 25 height 70
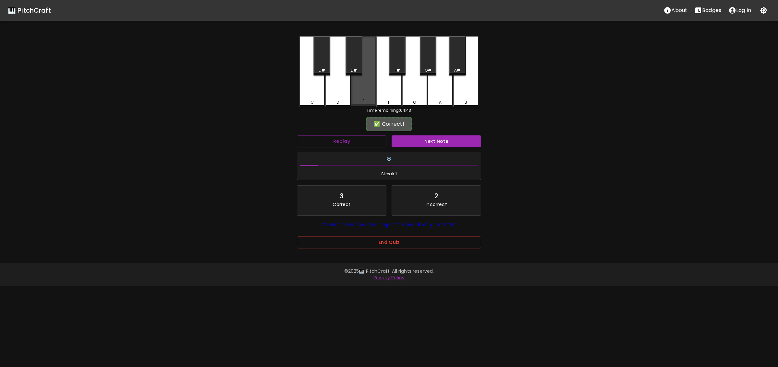
drag, startPoint x: 377, startPoint y: 78, endPoint x: 372, endPoint y: 65, distance: 14.8
click at [372, 65] on div "C C# D D# E F F# G G# A A# B" at bounding box center [388, 71] width 179 height 71
click at [379, 240] on button "End Quiz" at bounding box center [389, 243] width 184 height 12
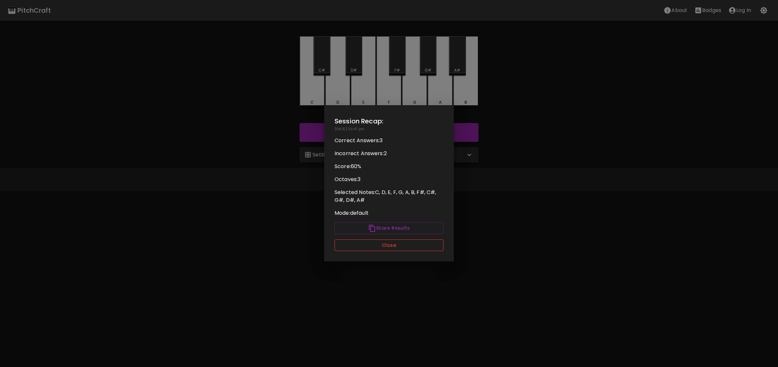
click at [380, 246] on button "Close" at bounding box center [388, 245] width 109 height 12
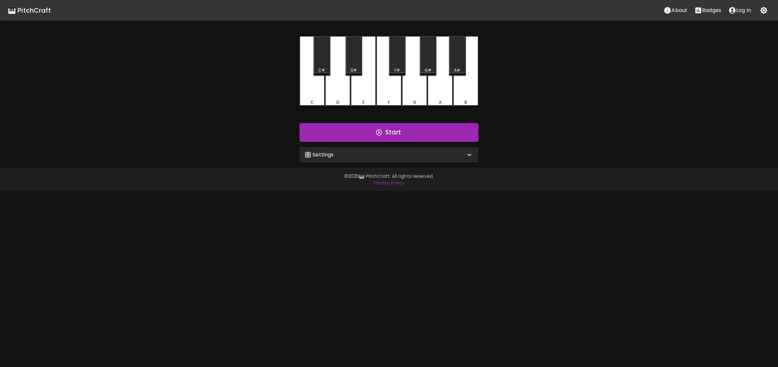
click at [383, 161] on div "🎛️ Settings" at bounding box center [388, 155] width 179 height 16
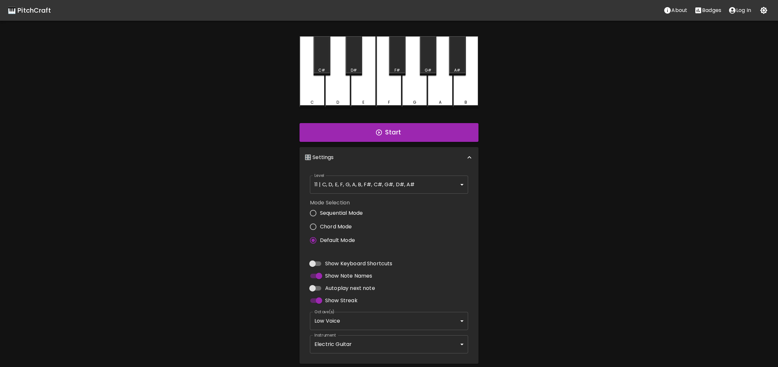
click at [380, 294] on body "🎹 PitchCraft About Badges Log In C C# D D# E F F# G G# A A# B Start 🎛️ Settings…" at bounding box center [389, 196] width 778 height 392
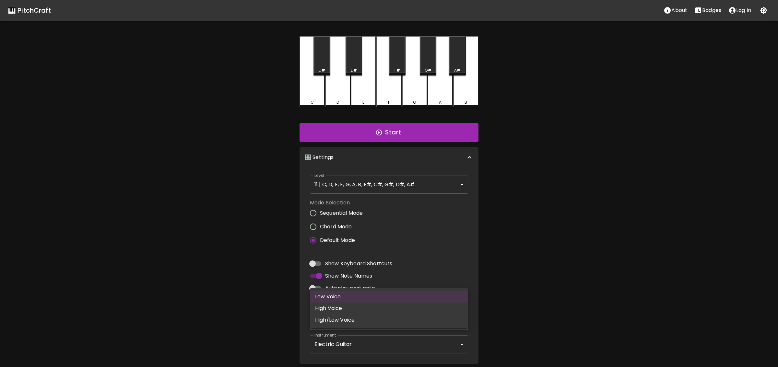
click at [378, 294] on li "High Voice" at bounding box center [389, 309] width 158 height 12
type input "4"
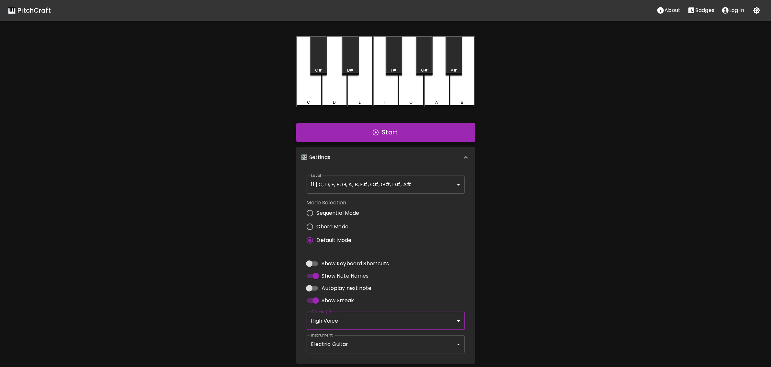
click at [365, 132] on button "Start" at bounding box center [385, 132] width 179 height 19
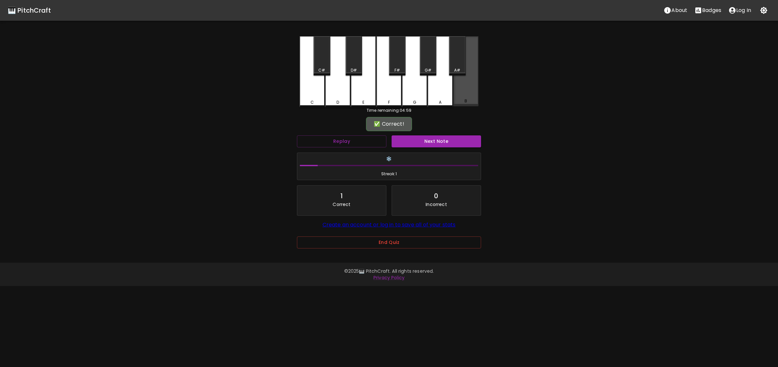
click at [458, 94] on div "B" at bounding box center [465, 71] width 25 height 70
click at [446, 134] on div "Next Note" at bounding box center [436, 141] width 95 height 17
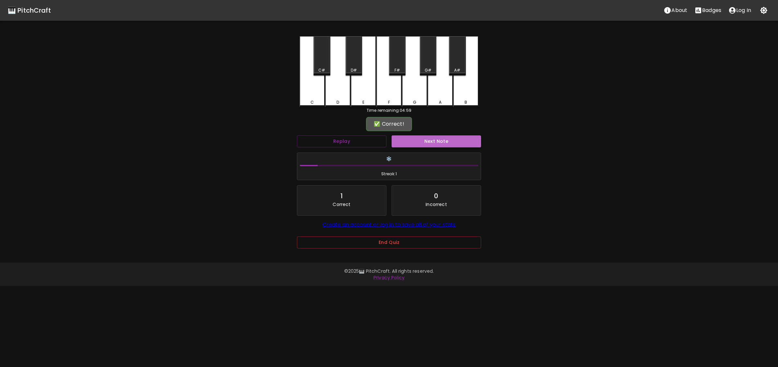
click at [446, 140] on button "Next Note" at bounding box center [435, 141] width 89 height 12
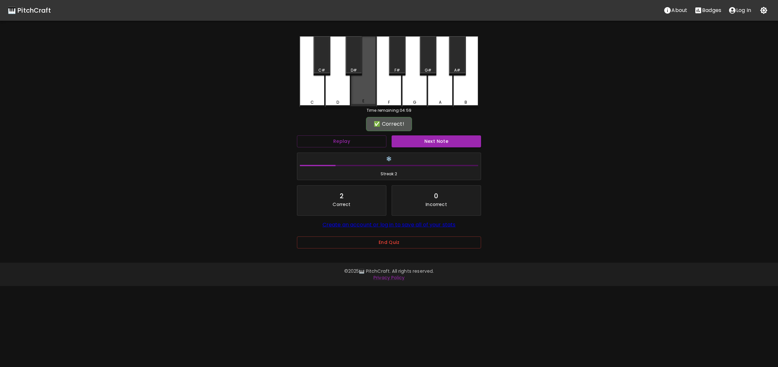
click at [362, 94] on div "E" at bounding box center [363, 71] width 25 height 70
click at [405, 148] on div "Next Note" at bounding box center [436, 141] width 95 height 17
click at [405, 146] on div "Next Note" at bounding box center [436, 141] width 95 height 17
click at [401, 146] on div at bounding box center [401, 146] width 0 height 0
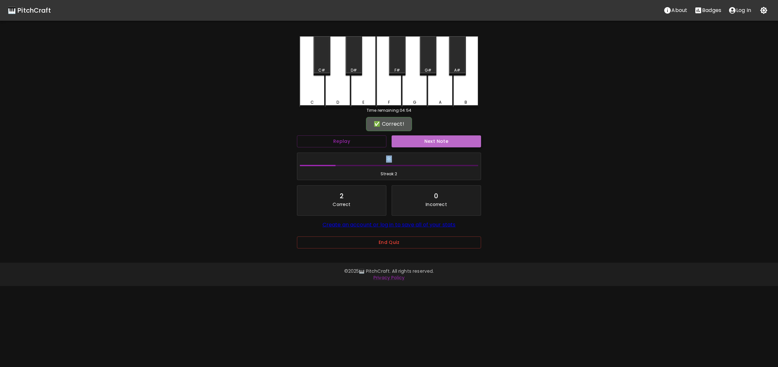
click at [410, 142] on button "Next Note" at bounding box center [435, 141] width 89 height 12
click at [441, 123] on div "❔ What note?" at bounding box center [389, 124] width 184 height 16
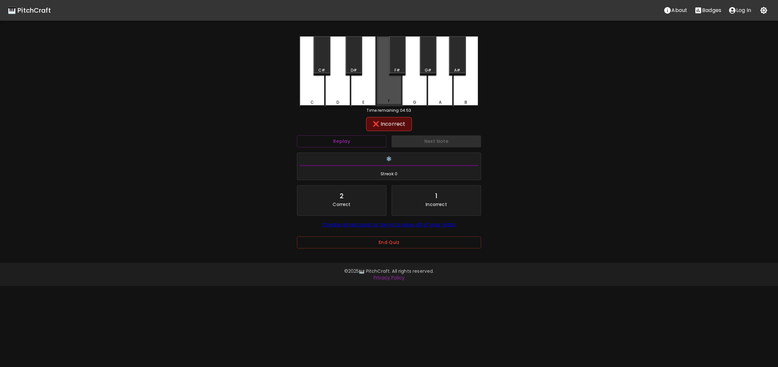
click at [383, 87] on div "F" at bounding box center [388, 71] width 25 height 70
click at [396, 65] on div "F#" at bounding box center [397, 55] width 17 height 39
click at [418, 90] on div "G" at bounding box center [414, 71] width 25 height 70
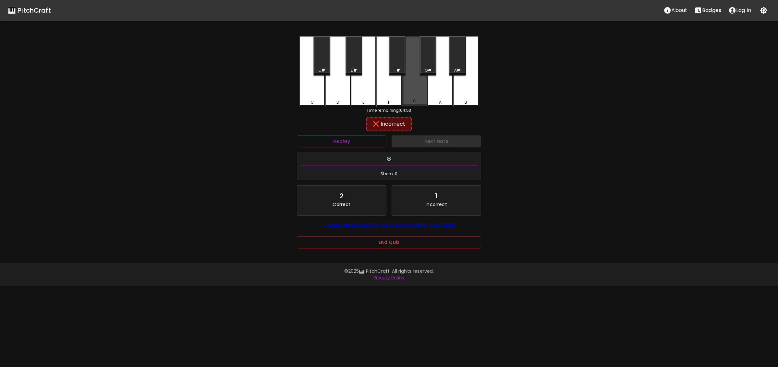
click at [418, 90] on div "G" at bounding box center [414, 71] width 25 height 70
click at [424, 68] on div "G#" at bounding box center [427, 70] width 15 height 6
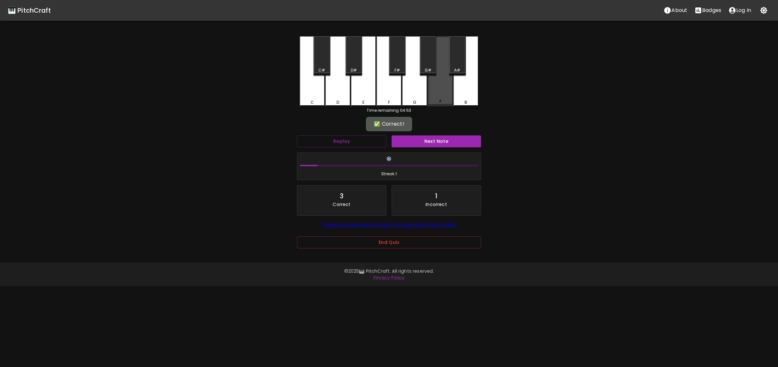
click at [438, 95] on div "A" at bounding box center [439, 71] width 25 height 70
click at [444, 148] on div "Next Note" at bounding box center [436, 141] width 95 height 17
